Goal: Find specific page/section: Find specific page/section

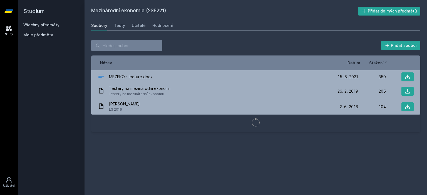
click at [45, 26] on link "Všechny předměty" at bounding box center [41, 24] width 36 height 5
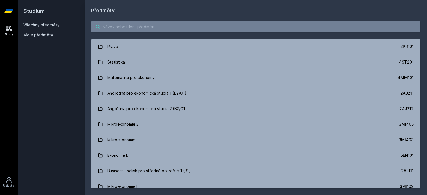
click at [117, 29] on input "search" at bounding box center [255, 26] width 329 height 11
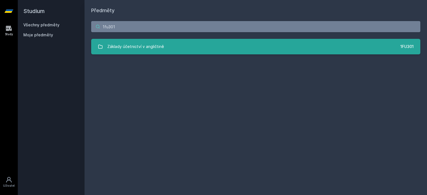
type input "1fu301"
click at [154, 50] on div "Základy účetnictví v angličtině" at bounding box center [135, 46] width 57 height 11
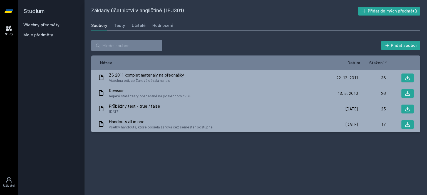
click at [41, 24] on link "Všechny předměty" at bounding box center [41, 24] width 36 height 5
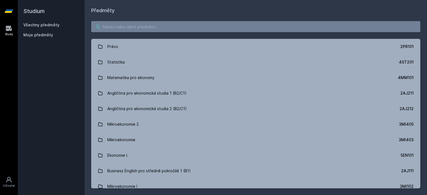
click at [108, 22] on input "search" at bounding box center [255, 26] width 329 height 11
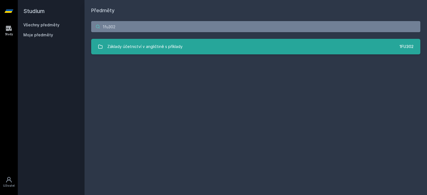
type input "1fu302"
click at [116, 46] on div "Základy účetnictví v angličtině s příklady" at bounding box center [144, 46] width 75 height 11
